Goal: Task Accomplishment & Management: Complete application form

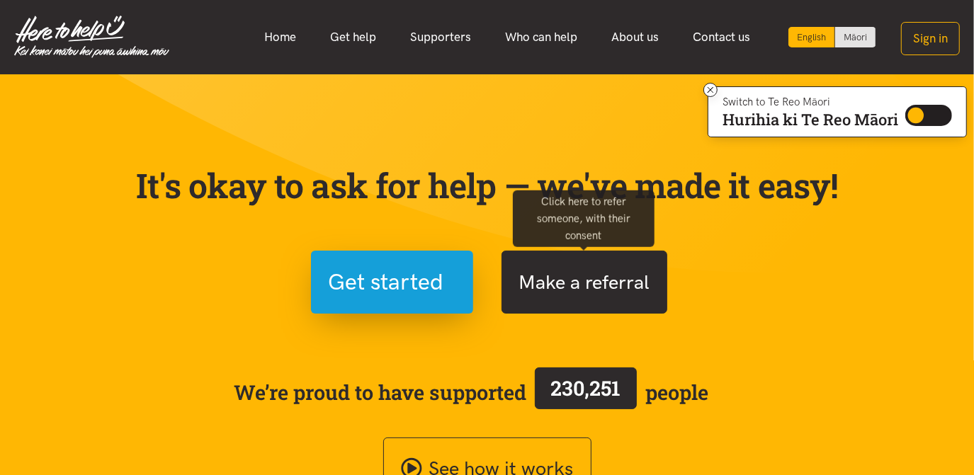
click at [595, 298] on button "Make a referral" at bounding box center [584, 282] width 166 height 63
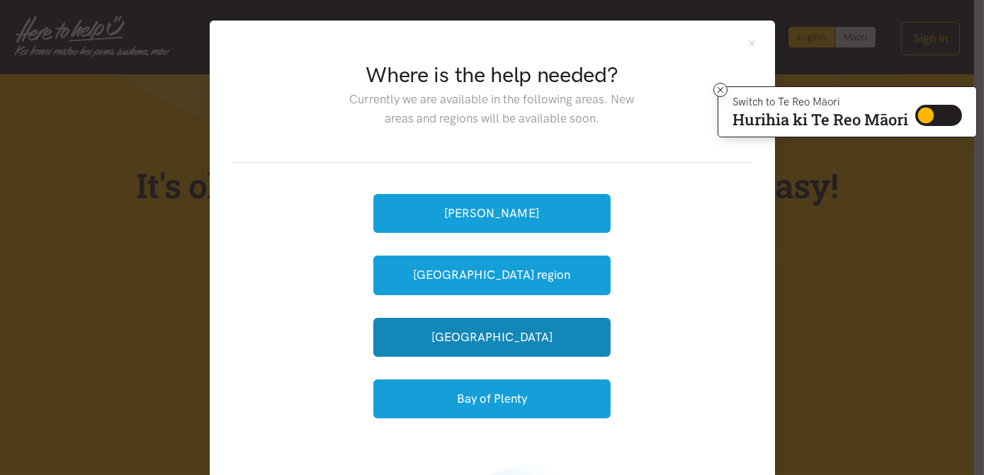
click at [595, 298] on div "Hamilton Waikato region Tauranga Bay of Plenty" at bounding box center [491, 307] width 237 height 242
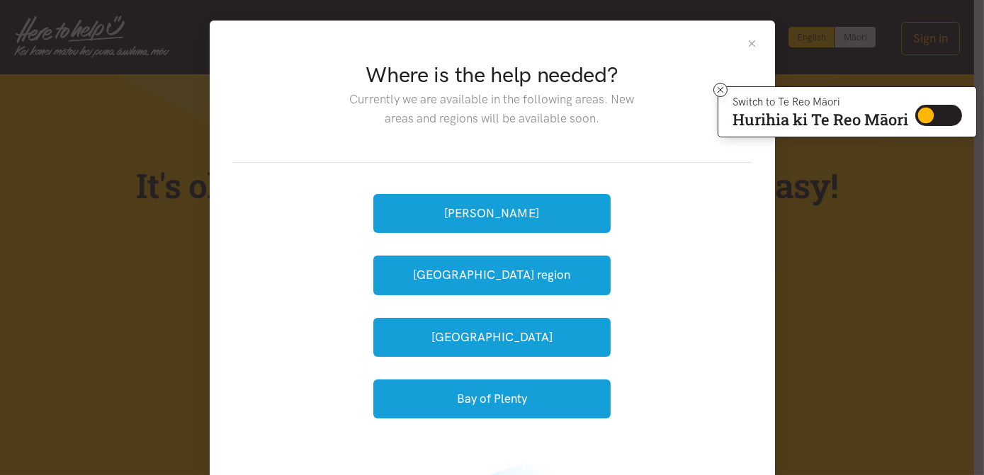
click at [746, 42] on button "Close" at bounding box center [752, 44] width 12 height 12
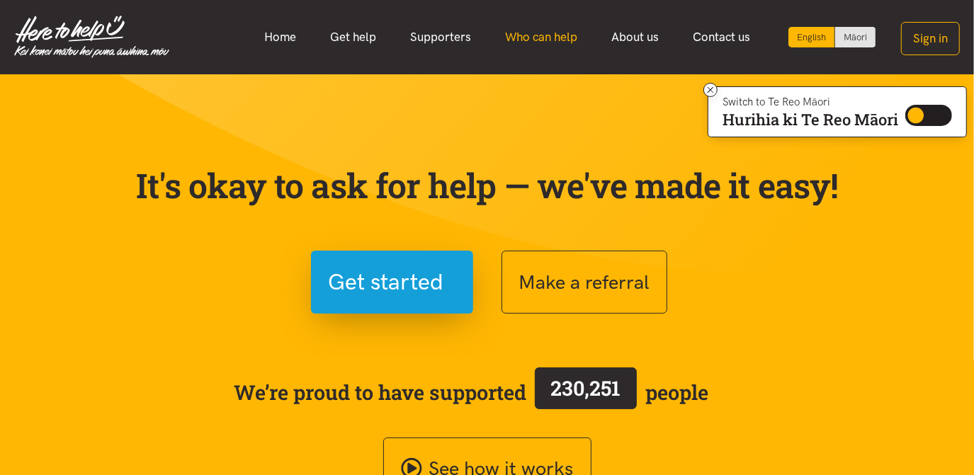
click at [550, 38] on link "Who can help" at bounding box center [541, 37] width 106 height 30
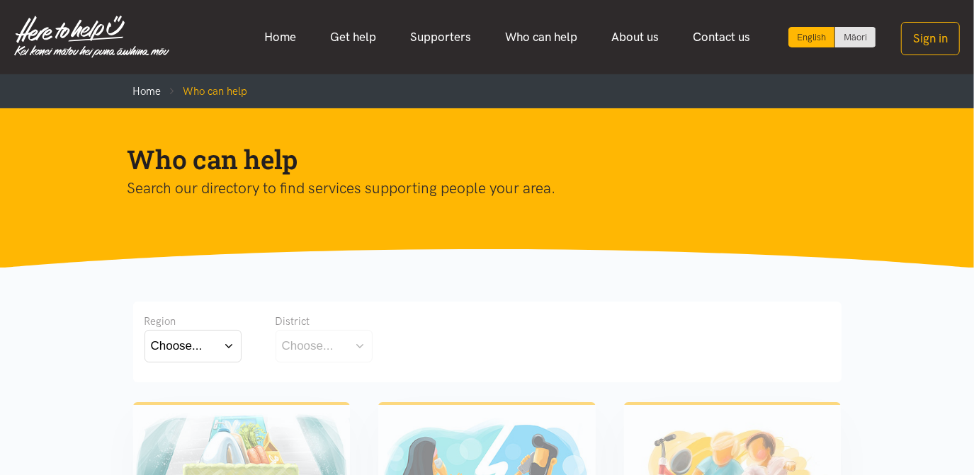
click at [229, 324] on div "Region" at bounding box center [192, 321] width 97 height 17
click at [228, 346] on button "Choose..." at bounding box center [192, 346] width 97 height 32
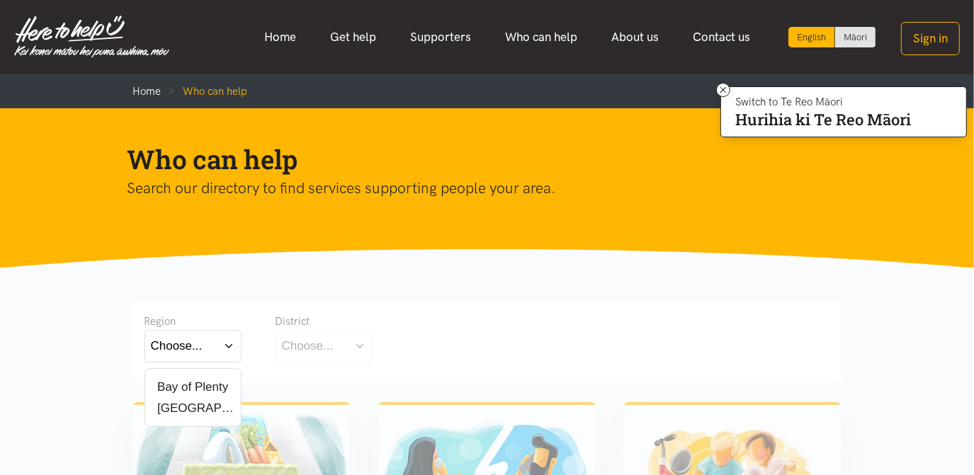
click at [191, 387] on label "Bay of Plenty" at bounding box center [190, 387] width 78 height 18
click at [0, 0] on input "Bay of Plenty" at bounding box center [0, 0] width 0 height 0
click at [402, 350] on button "Choose..." at bounding box center [347, 346] width 142 height 32
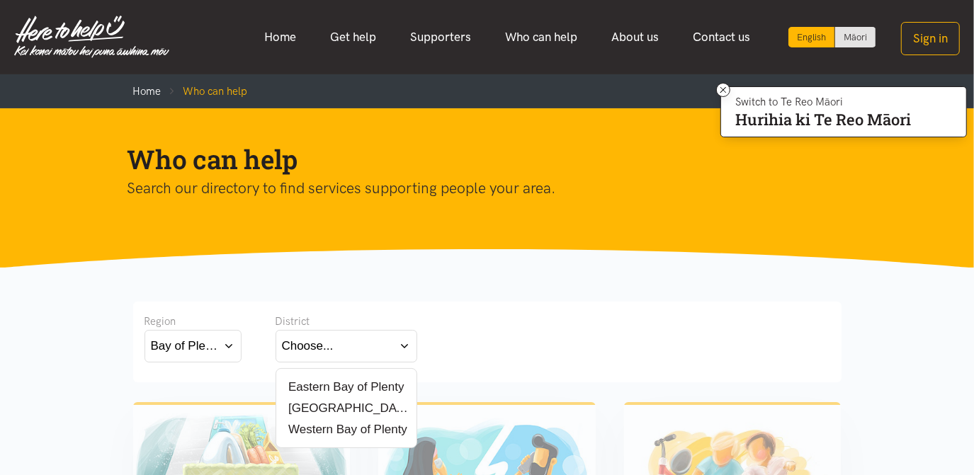
click at [336, 431] on label "Western Bay of Plenty" at bounding box center [344, 430] width 125 height 18
click at [0, 0] on input "Western Bay of Plenty" at bounding box center [0, 0] width 0 height 0
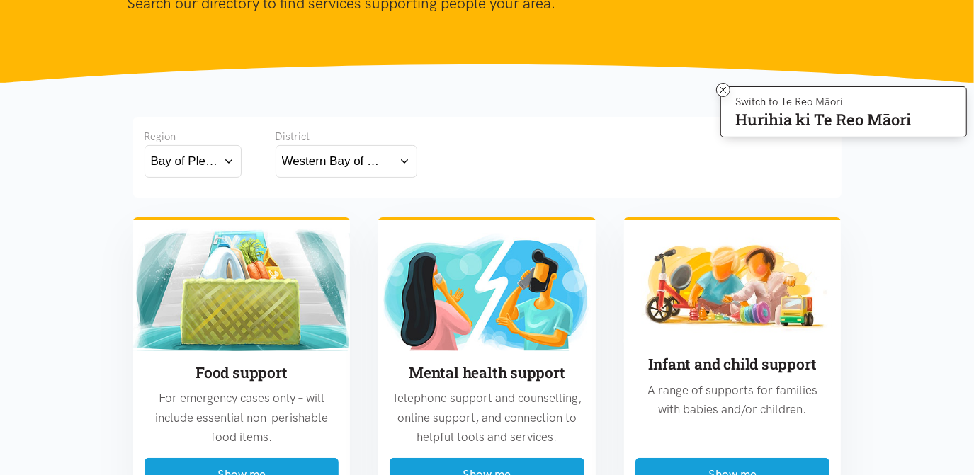
scroll to position [213, 0]
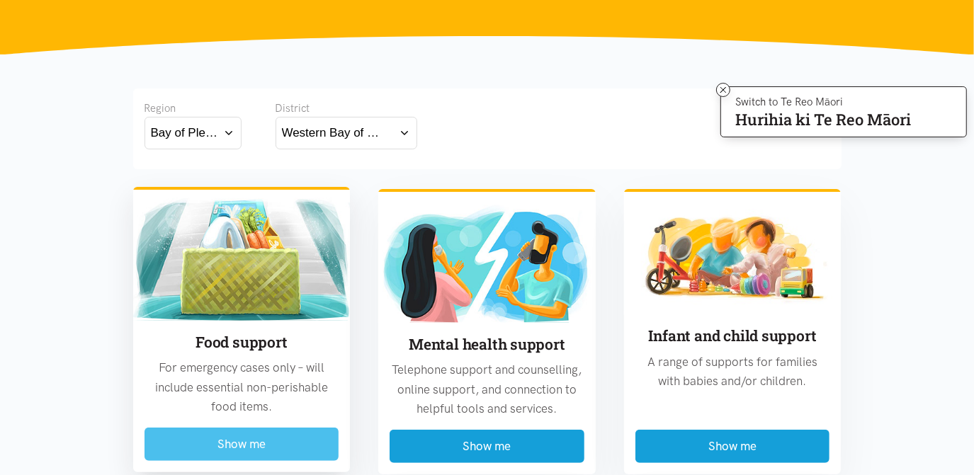
click at [252, 452] on button "Show me" at bounding box center [241, 444] width 195 height 33
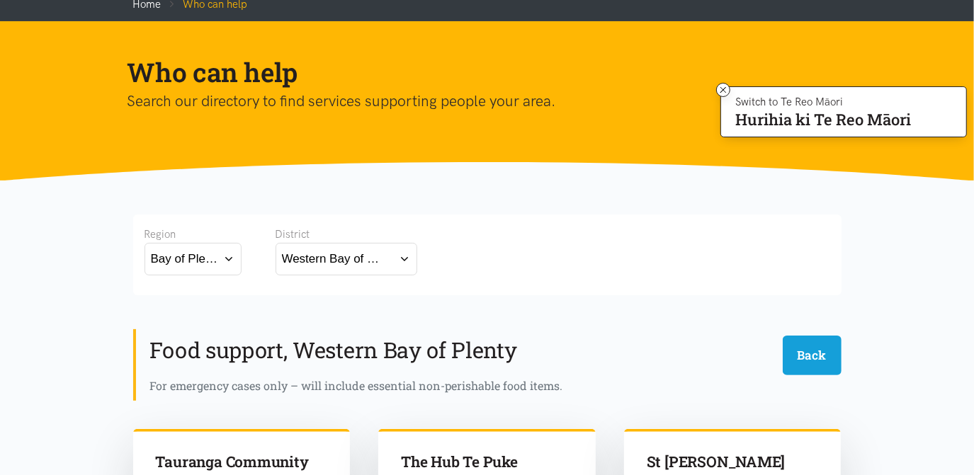
scroll to position [73, 0]
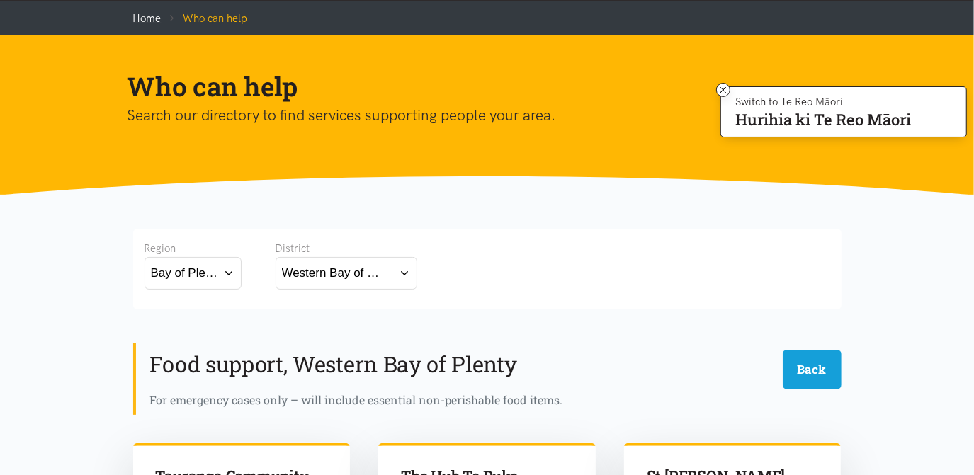
click at [148, 22] on link "Home" at bounding box center [147, 18] width 28 height 13
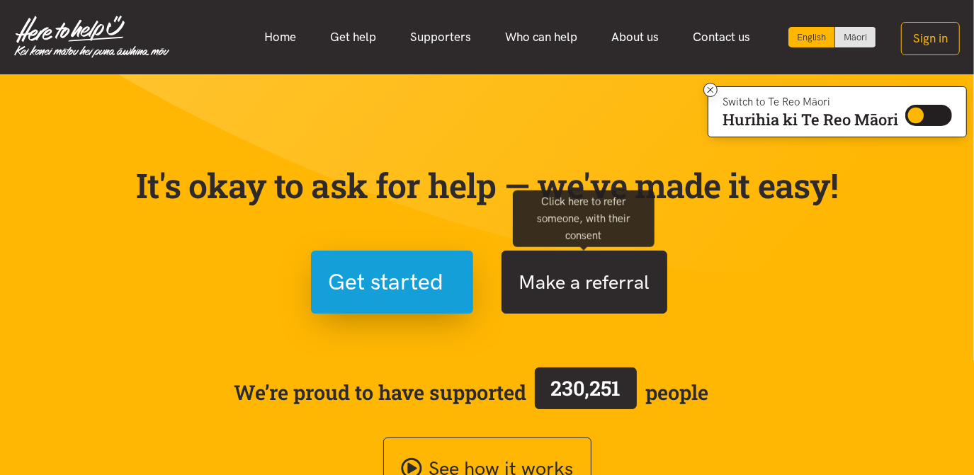
click at [547, 288] on button "Make a referral" at bounding box center [584, 282] width 166 height 63
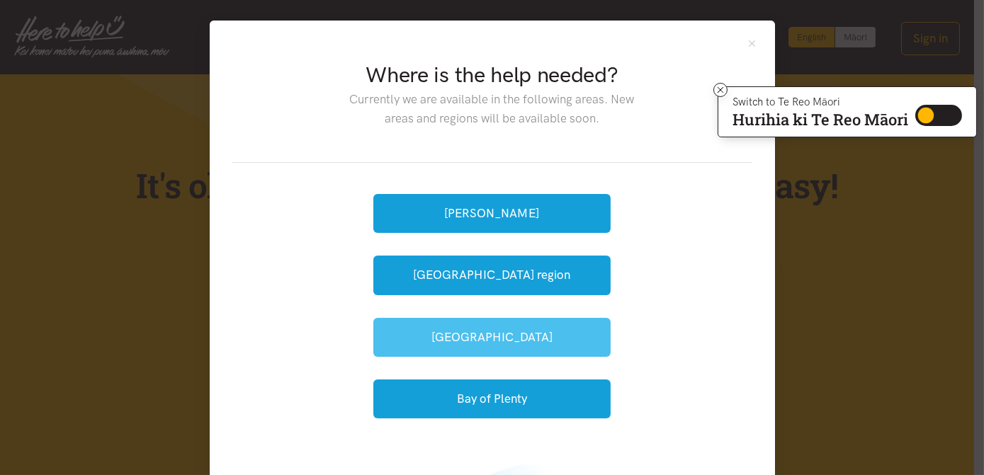
click at [499, 329] on button "[GEOGRAPHIC_DATA]" at bounding box center [491, 337] width 237 height 39
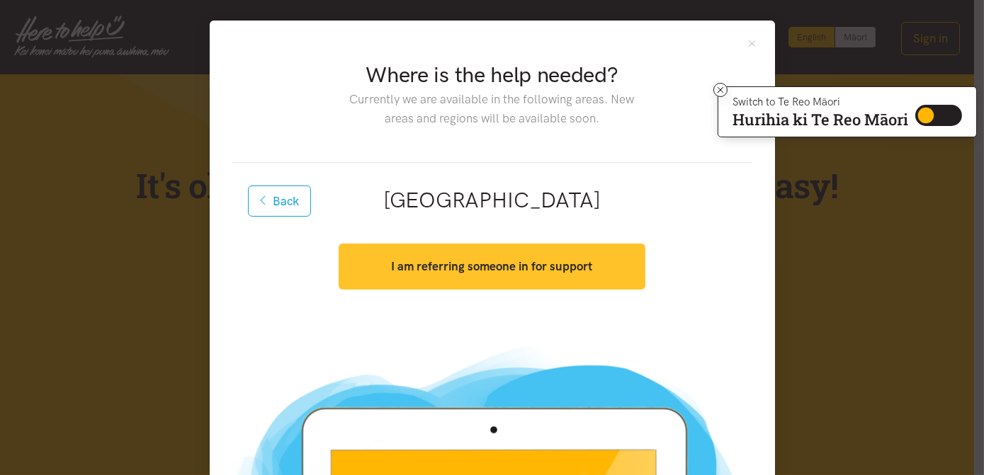
click at [496, 280] on button "I am referring someone in for support" at bounding box center [492, 267] width 307 height 46
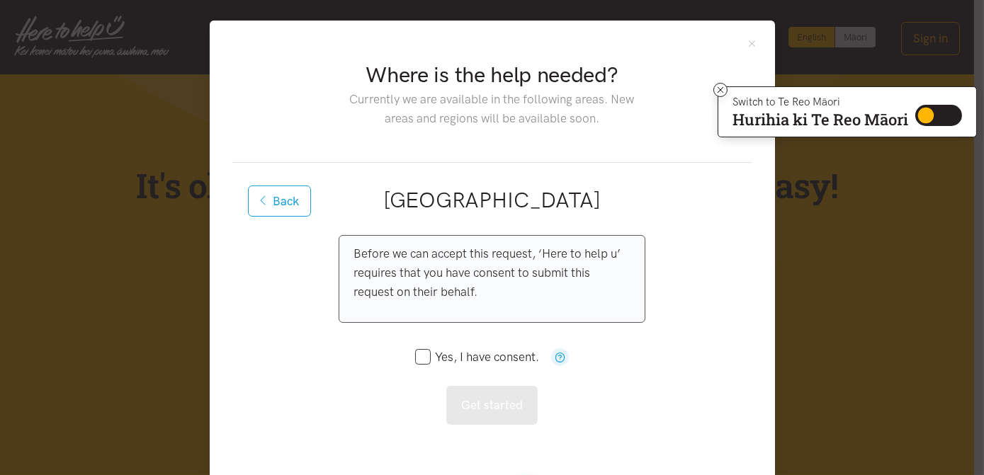
click at [415, 351] on input "Yes, I have consent." at bounding box center [477, 357] width 125 height 12
checkbox input "true"
click at [470, 401] on button "Get started" at bounding box center [491, 405] width 91 height 39
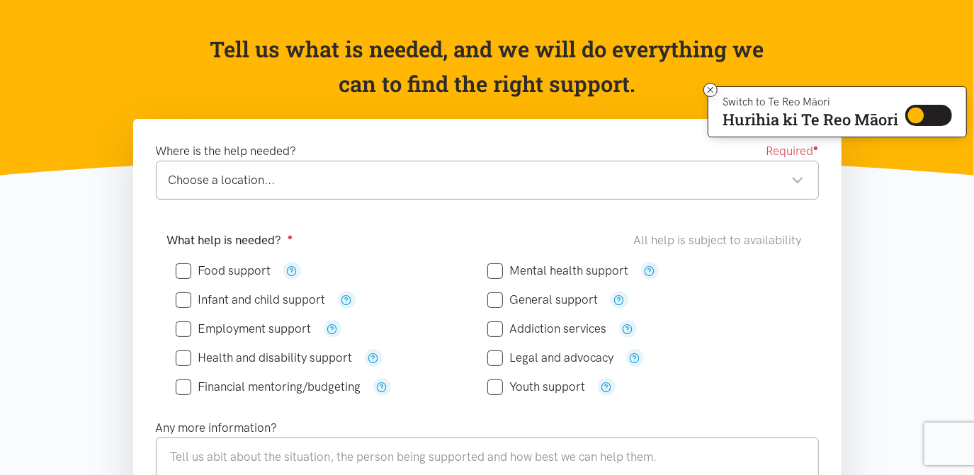
scroll to position [126, 0]
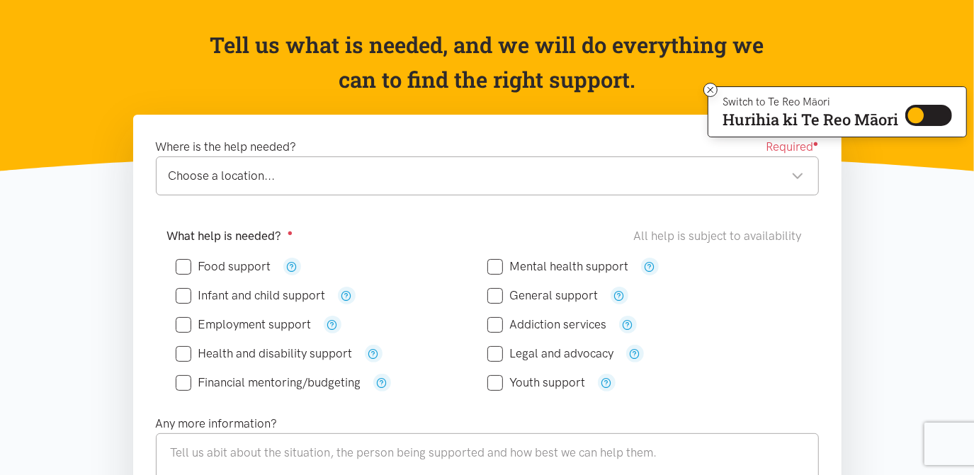
click at [797, 175] on div "Choose a location..." at bounding box center [486, 175] width 635 height 19
click at [184, 261] on input "Food support" at bounding box center [224, 267] width 96 height 12
checkbox input "true"
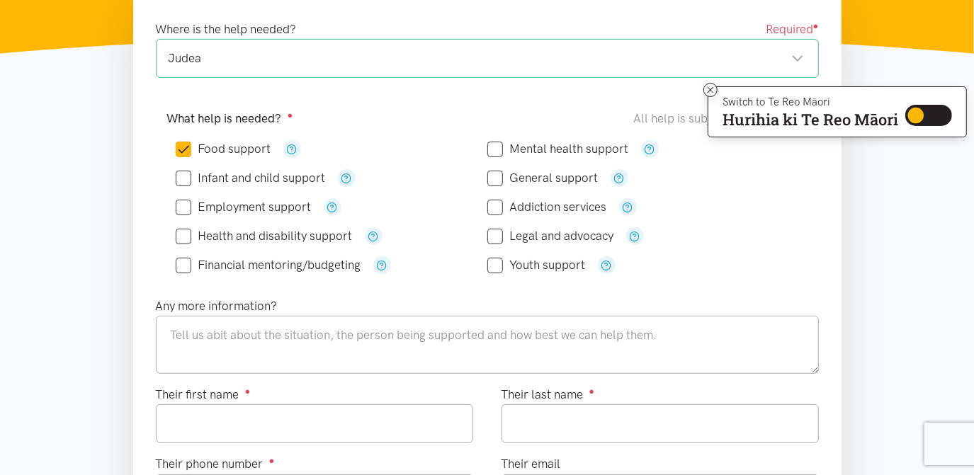
scroll to position [271, 0]
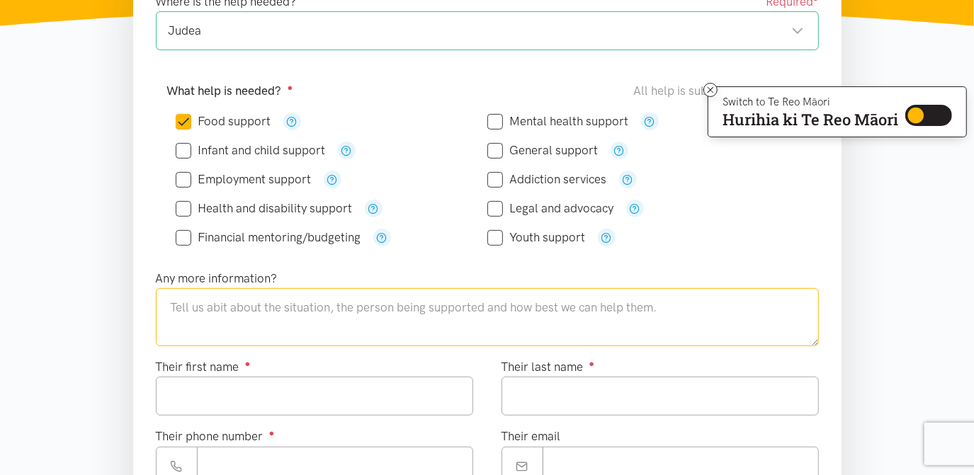
click at [213, 319] on textarea at bounding box center [487, 317] width 663 height 58
type textarea "interested in frozen meals for over 65+ as food is getting more and more expens…"
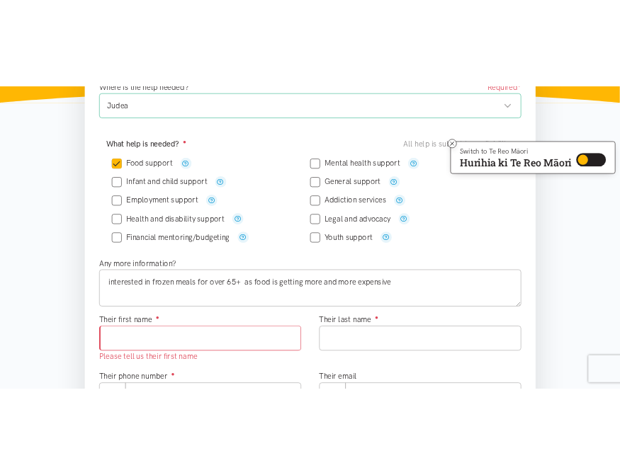
scroll to position [307, 0]
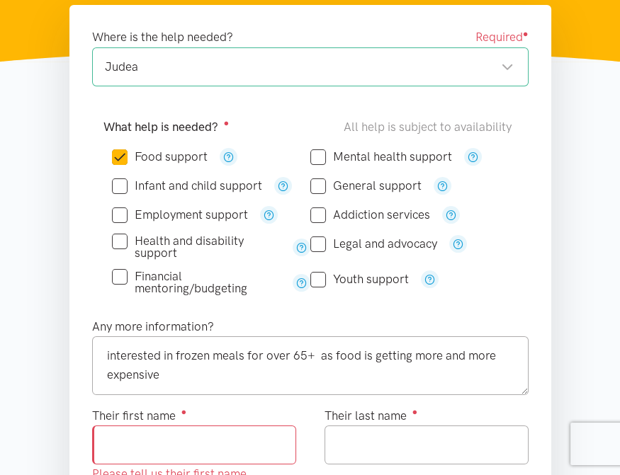
click at [142, 440] on input "Their first name ●" at bounding box center [194, 445] width 204 height 39
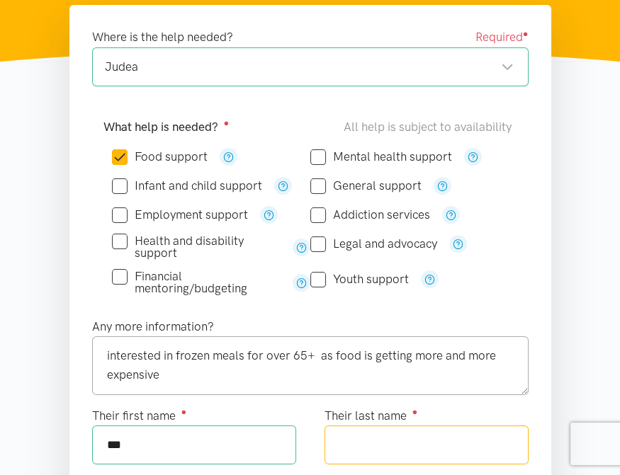
click at [369, 438] on input "Their last name ●" at bounding box center [426, 445] width 204 height 39
click at [128, 441] on input "***" at bounding box center [194, 445] width 204 height 39
type input "*******"
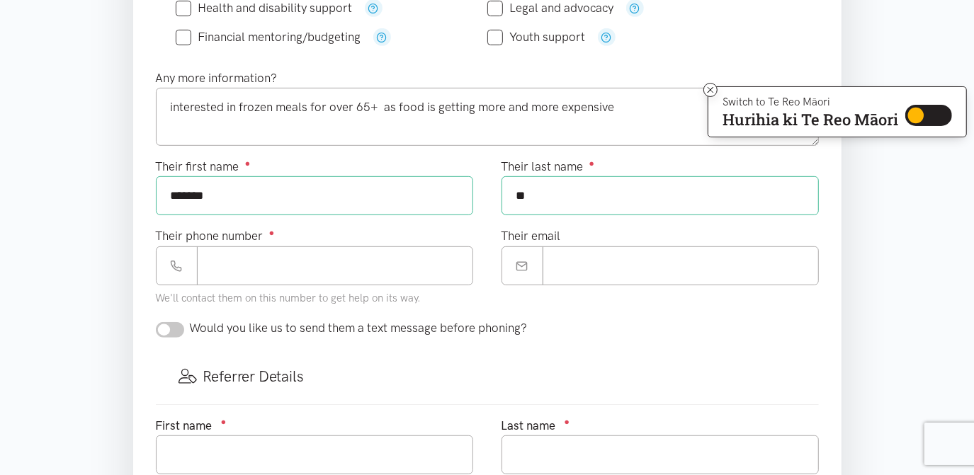
scroll to position [453, 0]
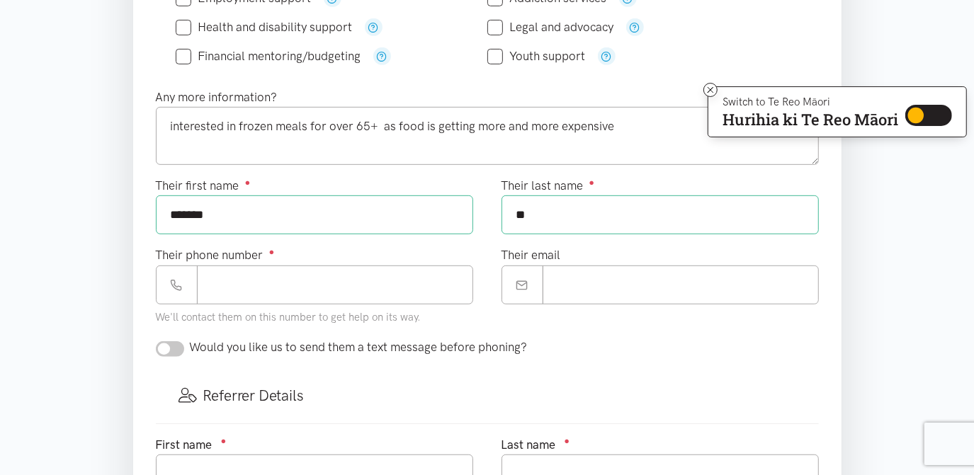
click at [527, 214] on input "**" at bounding box center [659, 214] width 317 height 39
type input "*******"
type input "**********"
click at [574, 282] on input "Their email" at bounding box center [681, 285] width 276 height 39
type input "*"
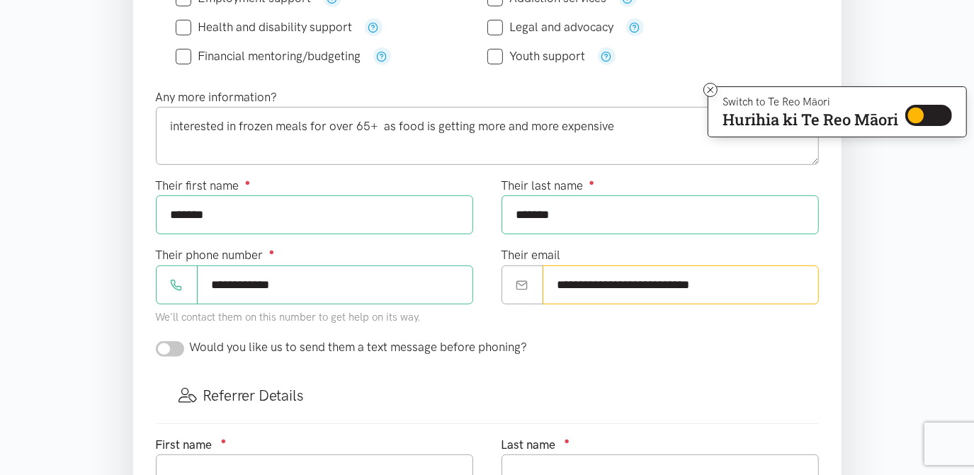
type input "**********"
click at [183, 342] on div "Would you like us to send them a text message before phoning?" at bounding box center [342, 347] width 372 height 19
click at [170, 341] on input "checkbox" at bounding box center [170, 349] width 28 height 16
checkbox input "true"
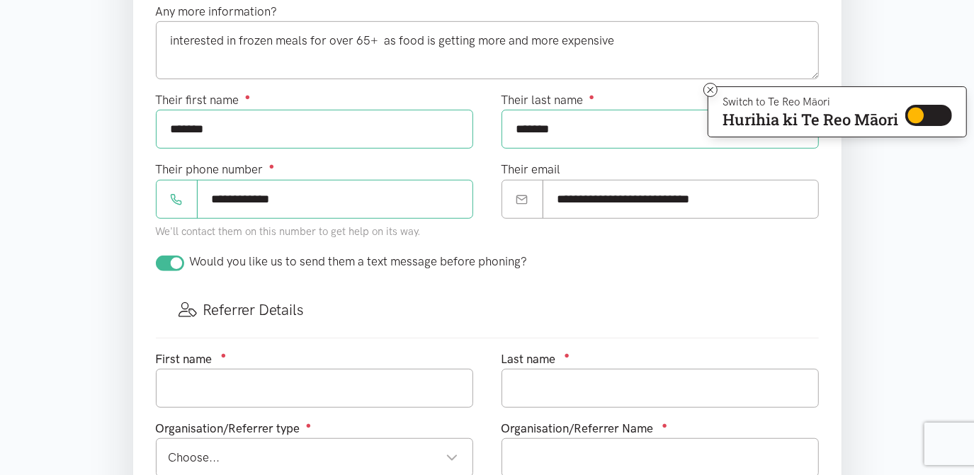
scroll to position [545, 0]
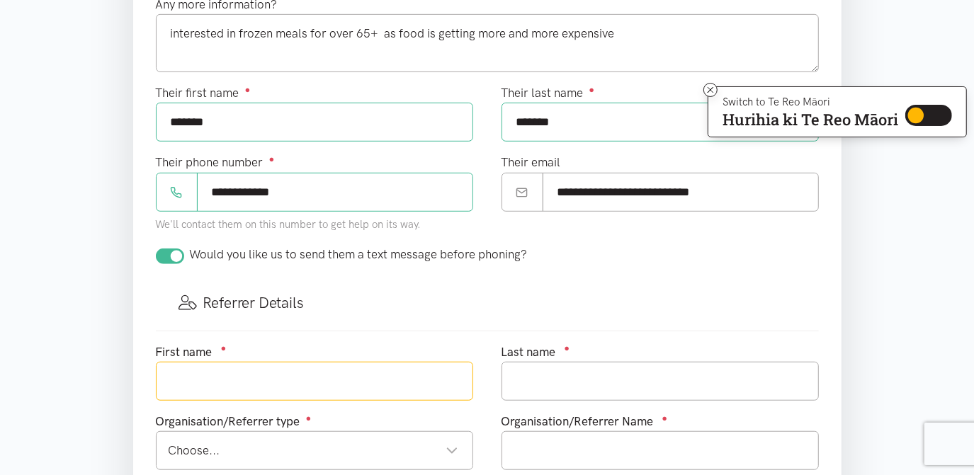
click at [227, 382] on input "text" at bounding box center [314, 381] width 317 height 39
type input "c"
type input "[PERSON_NAME]"
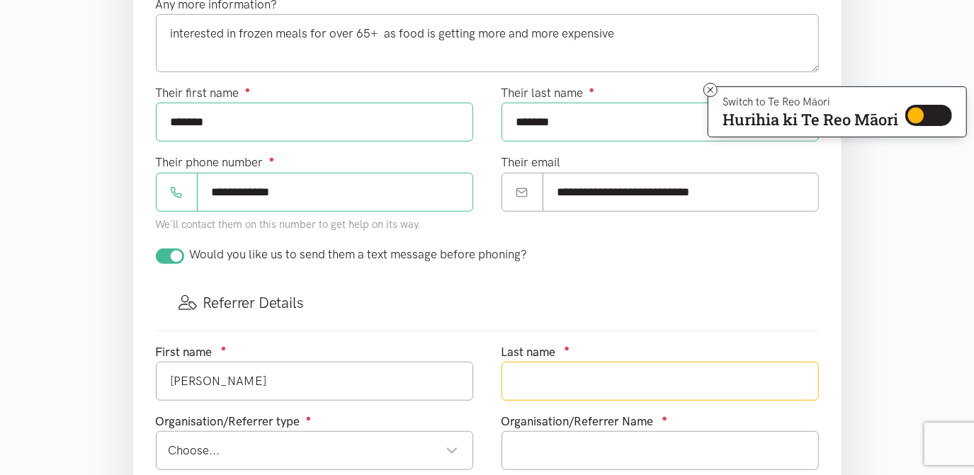
click at [506, 377] on input "text" at bounding box center [659, 381] width 317 height 39
click at [451, 441] on div "Choose..." at bounding box center [314, 450] width 290 height 19
type input "[PERSON_NAME]"
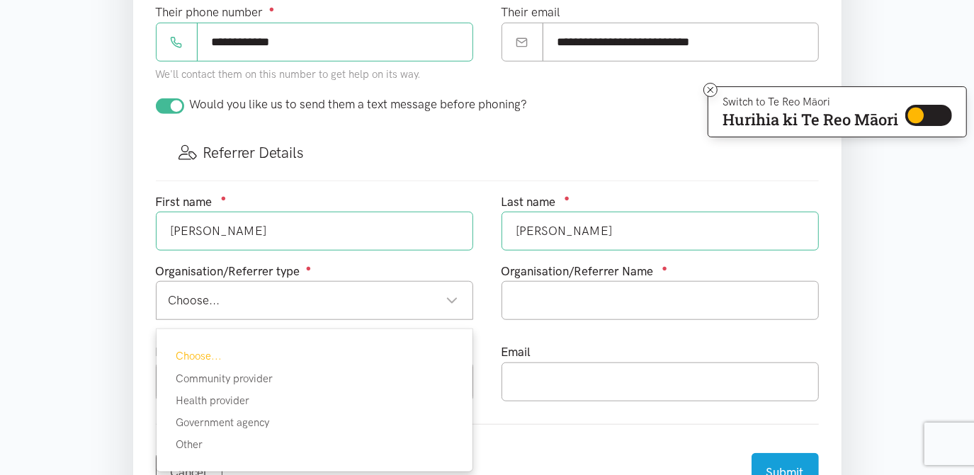
scroll to position [700, 0]
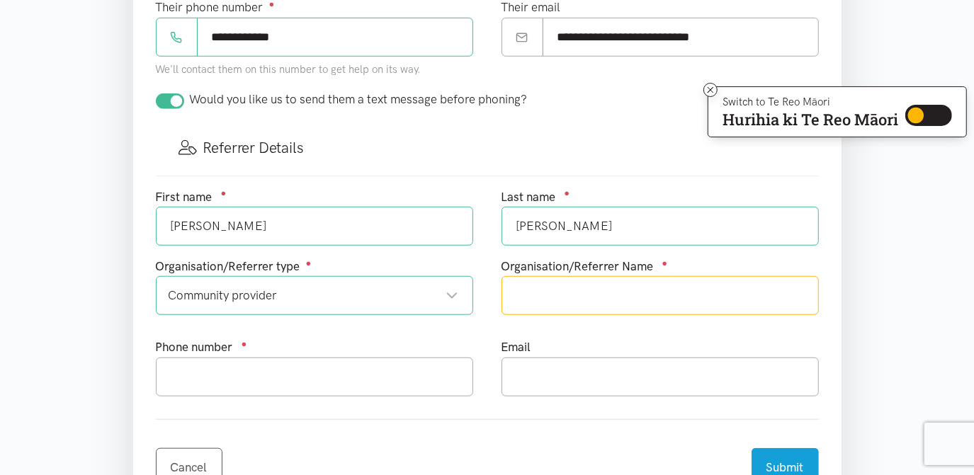
drag, startPoint x: 239, startPoint y: 369, endPoint x: 530, endPoint y: 293, distance: 300.1
click at [528, 290] on input "text" at bounding box center [659, 295] width 317 height 39
type input "WBOPPHO"
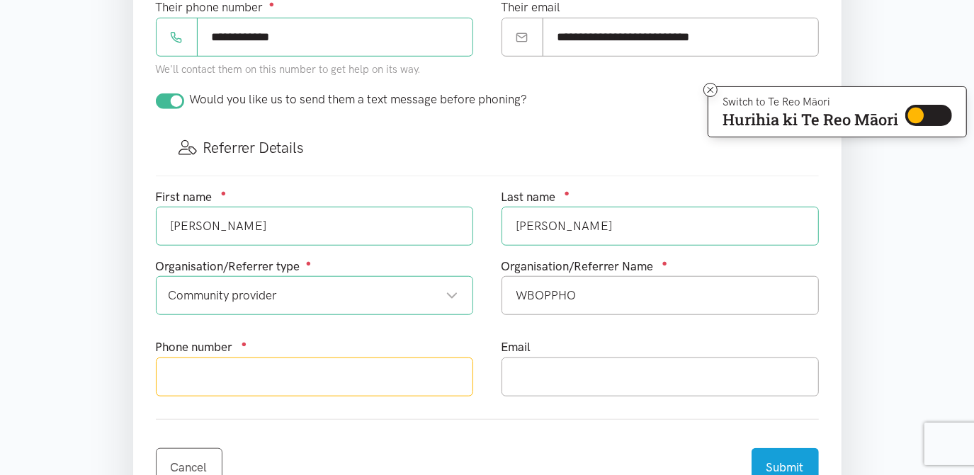
click at [159, 370] on input "text" at bounding box center [314, 377] width 317 height 39
type input "027 245 3841"
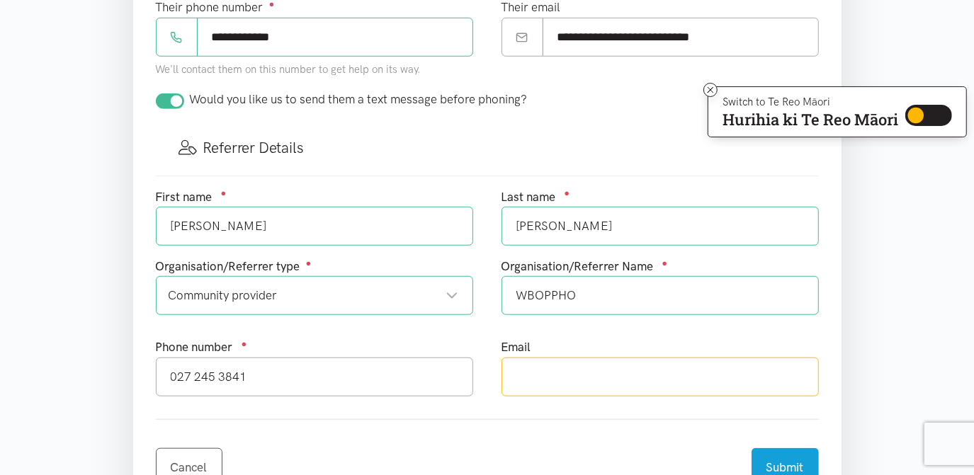
click at [515, 365] on input "text" at bounding box center [659, 377] width 317 height 39
type input "[PERSON_NAME][EMAIL_ADDRESS][PERSON_NAME][DOMAIN_NAME]"
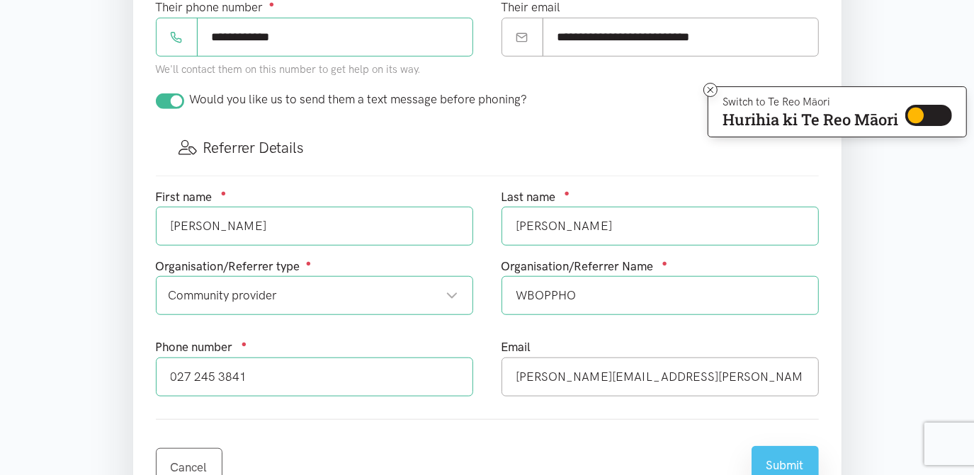
click at [761, 456] on button "Submit" at bounding box center [784, 465] width 67 height 39
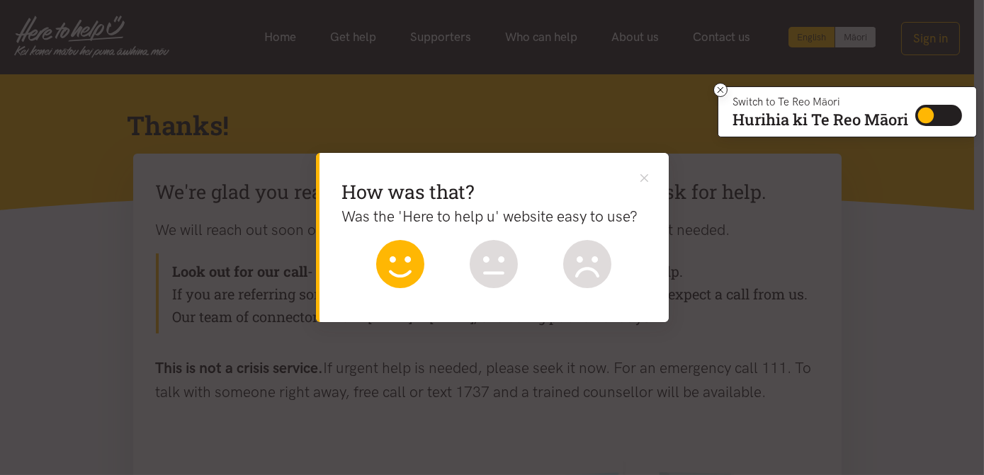
click at [404, 259] on icon at bounding box center [400, 259] width 21 height 6
